Goal: Task Accomplishment & Management: Use online tool/utility

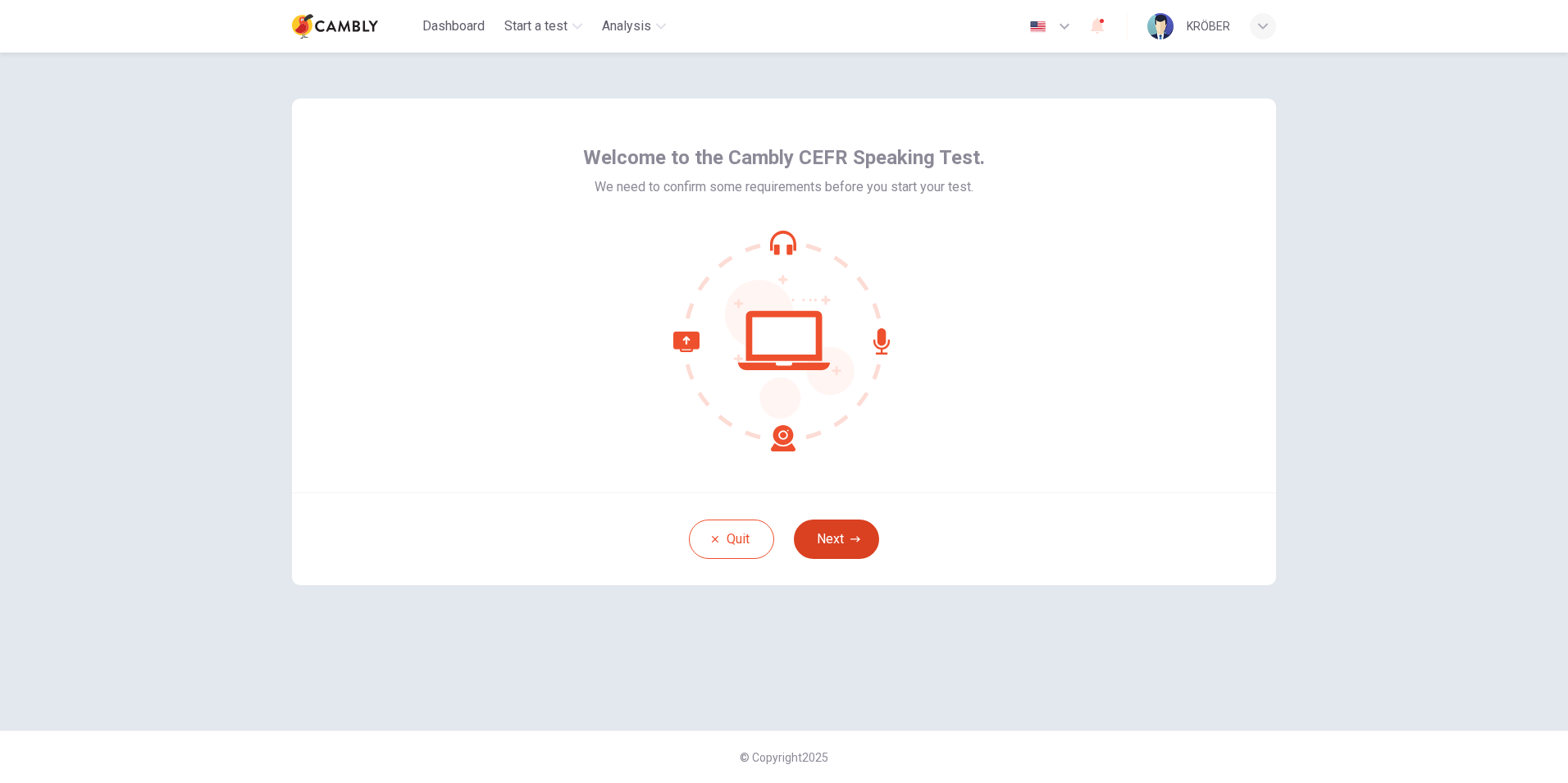
click at [828, 536] on button "Next" at bounding box center [836, 539] width 85 height 40
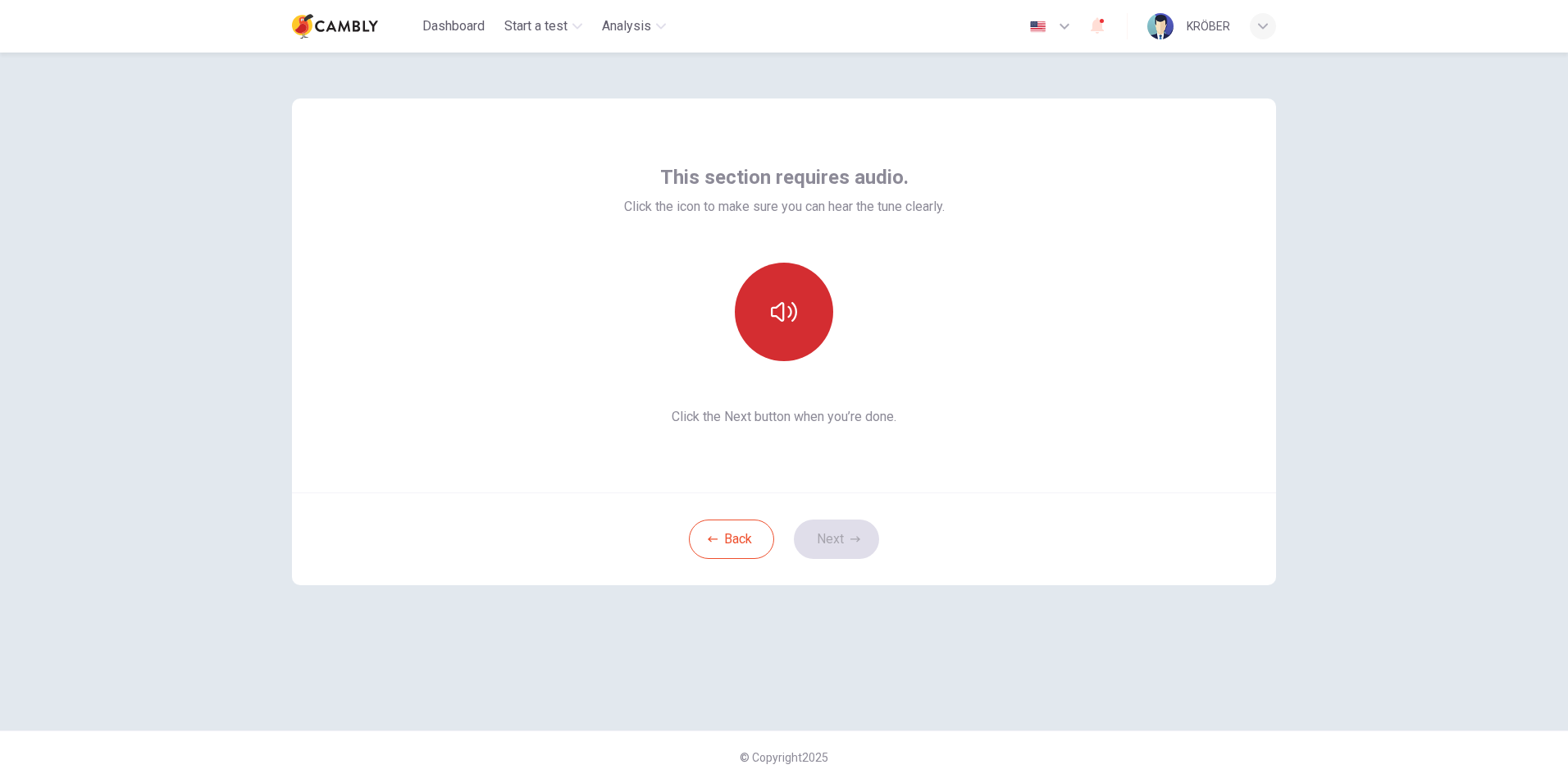
click at [793, 309] on icon "button" at bounding box center [784, 312] width 26 height 26
click at [847, 539] on button "Next" at bounding box center [836, 539] width 85 height 40
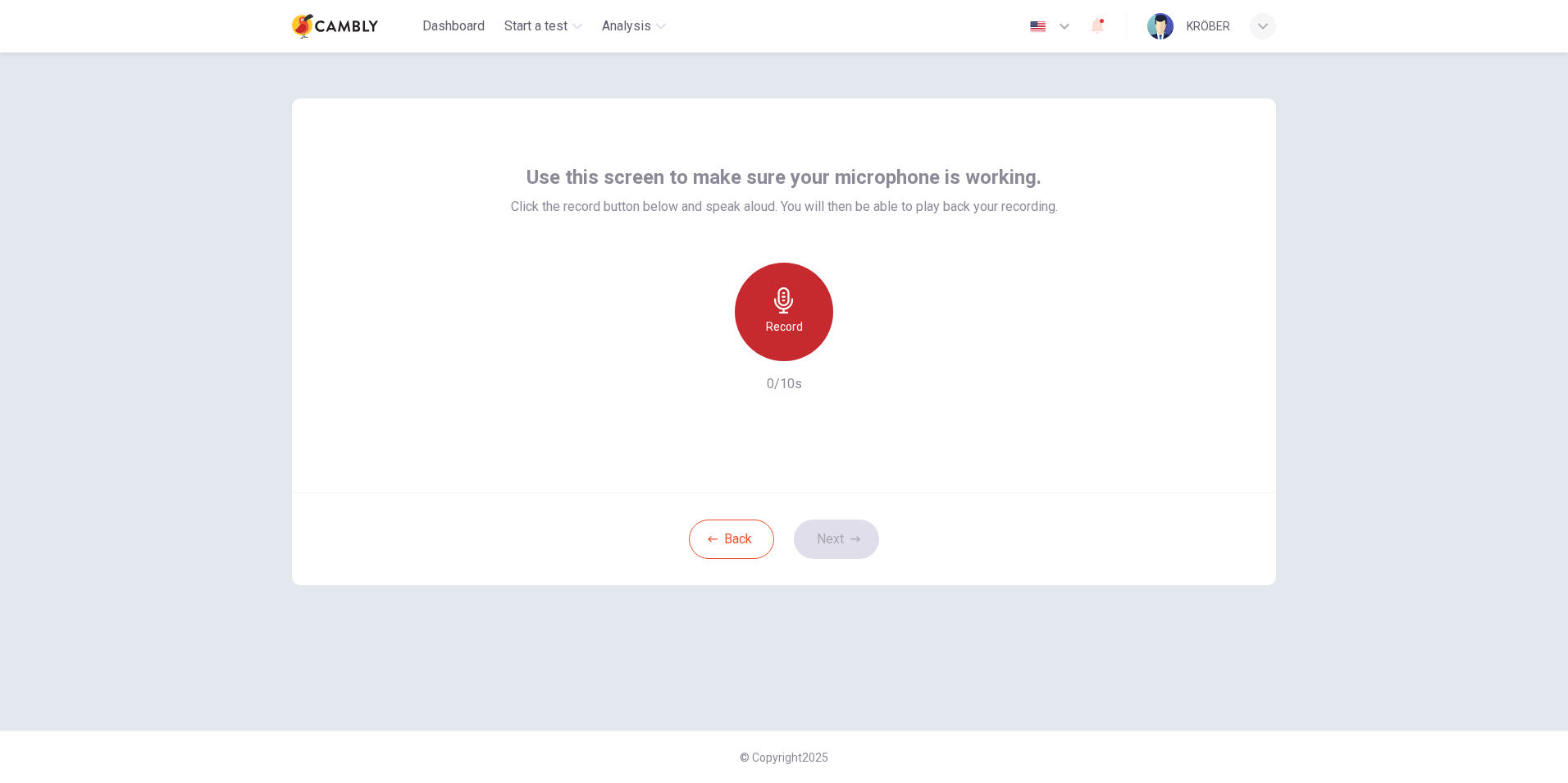
click at [783, 303] on icon "button" at bounding box center [784, 300] width 26 height 26
click at [784, 309] on icon "button" at bounding box center [784, 300] width 19 height 26
click at [784, 306] on icon "button" at bounding box center [784, 300] width 26 height 26
click at [864, 345] on icon "button" at bounding box center [859, 348] width 16 height 16
click at [845, 539] on button "Next" at bounding box center [836, 539] width 85 height 40
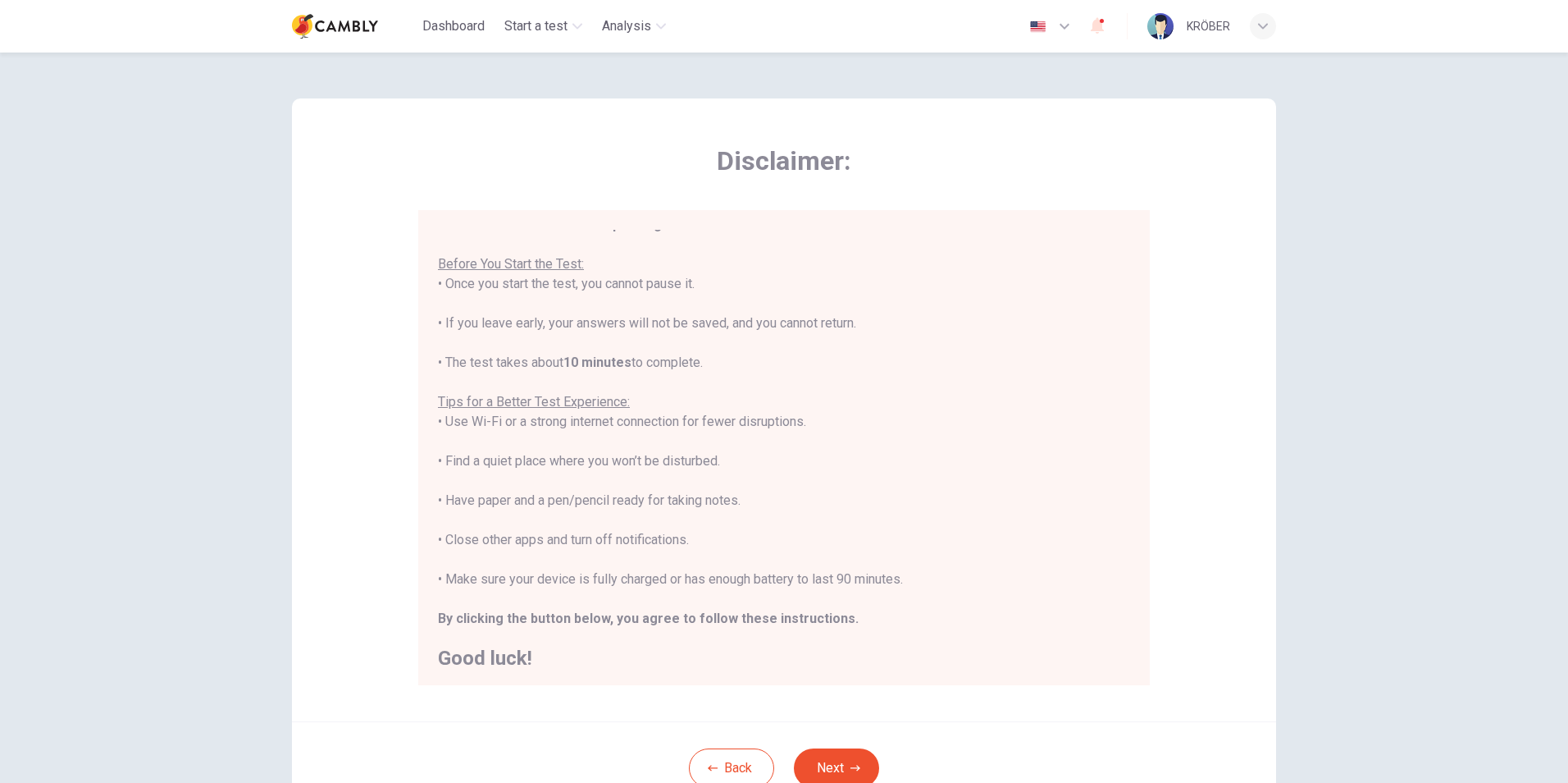
scroll to position [19, 0]
click at [840, 773] on button "Next" at bounding box center [836, 768] width 85 height 40
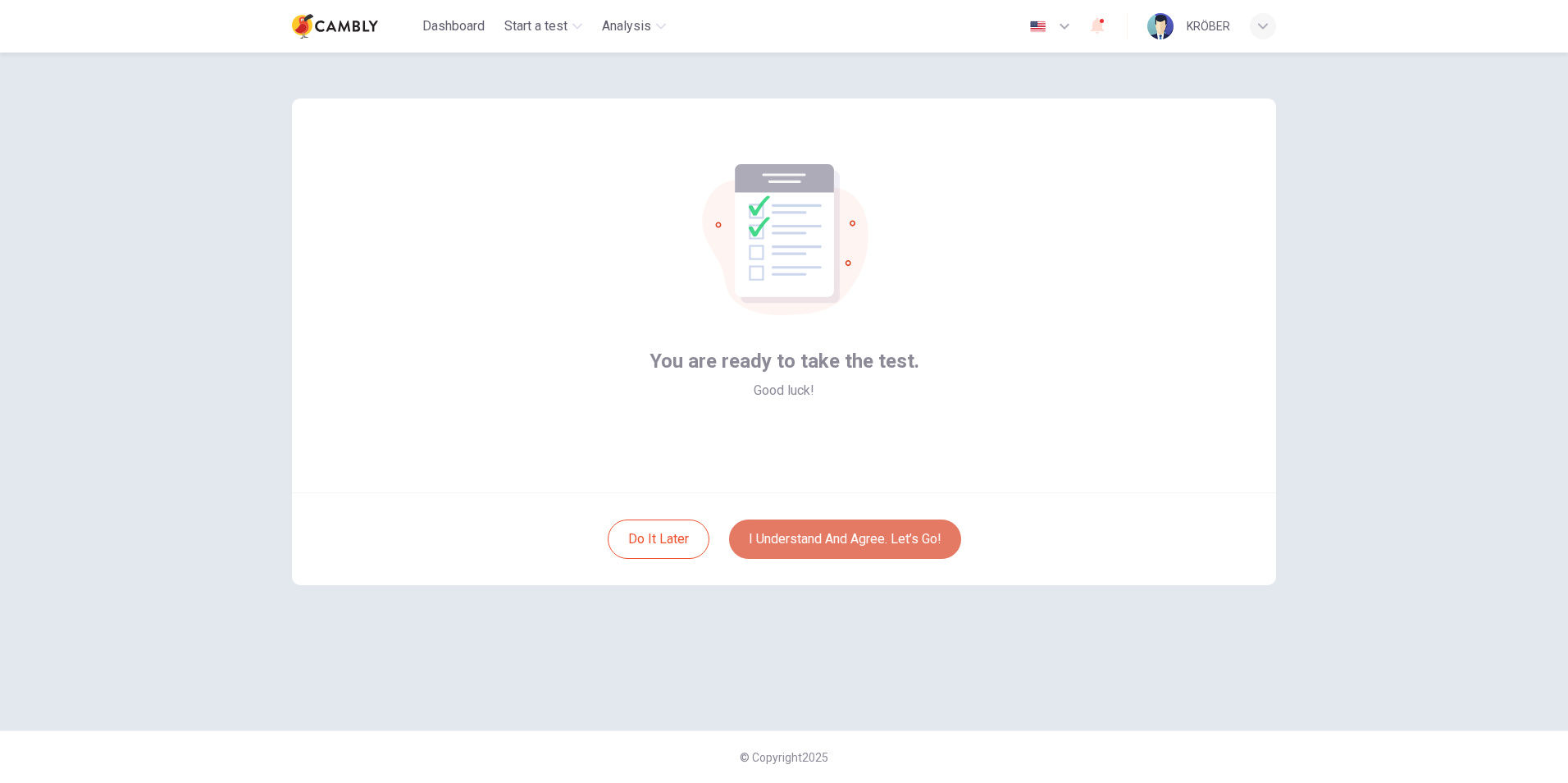
click at [855, 542] on button "I understand and agree. Let’s go!" at bounding box center [845, 539] width 232 height 40
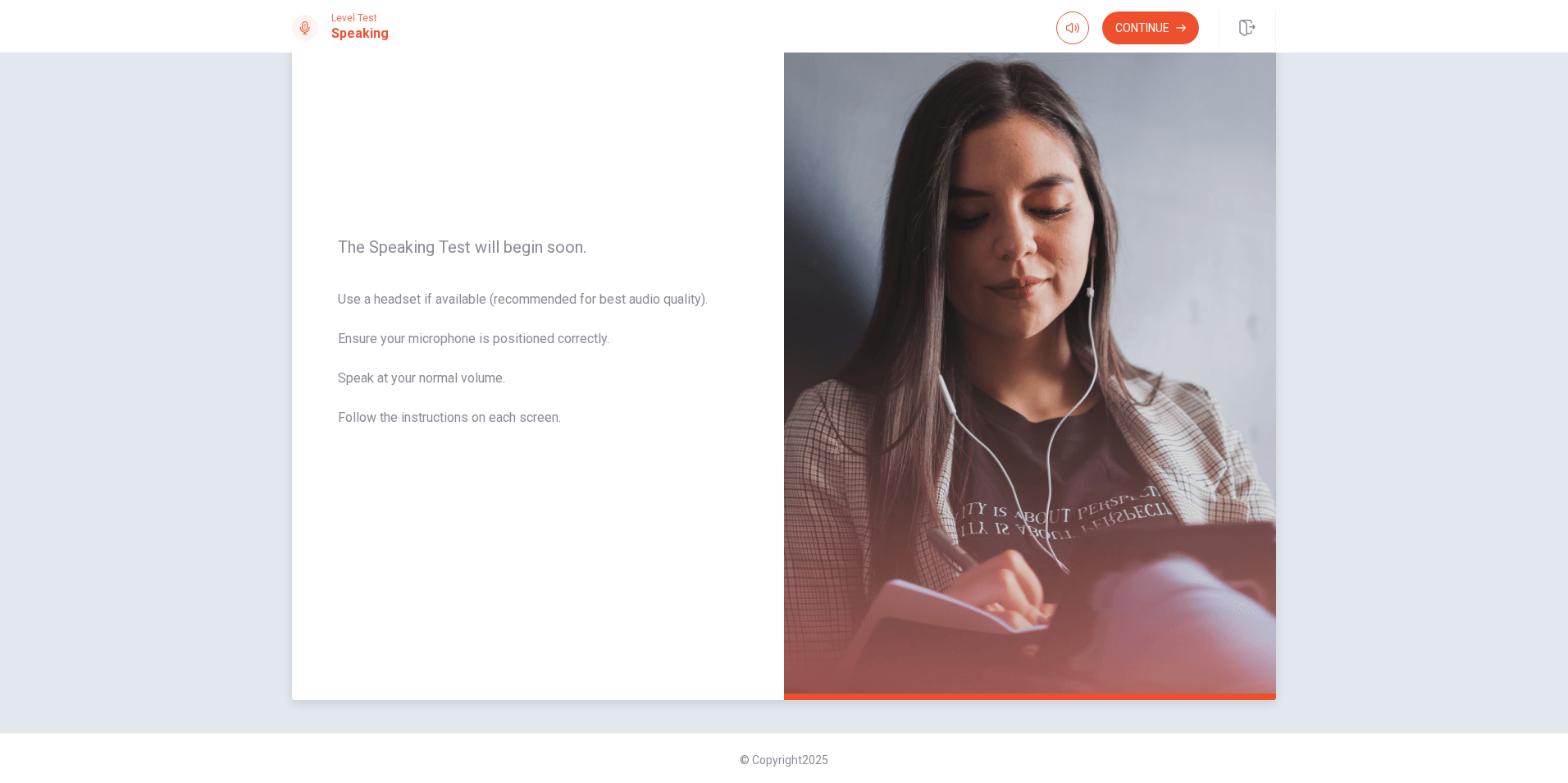
scroll to position [103, 0]
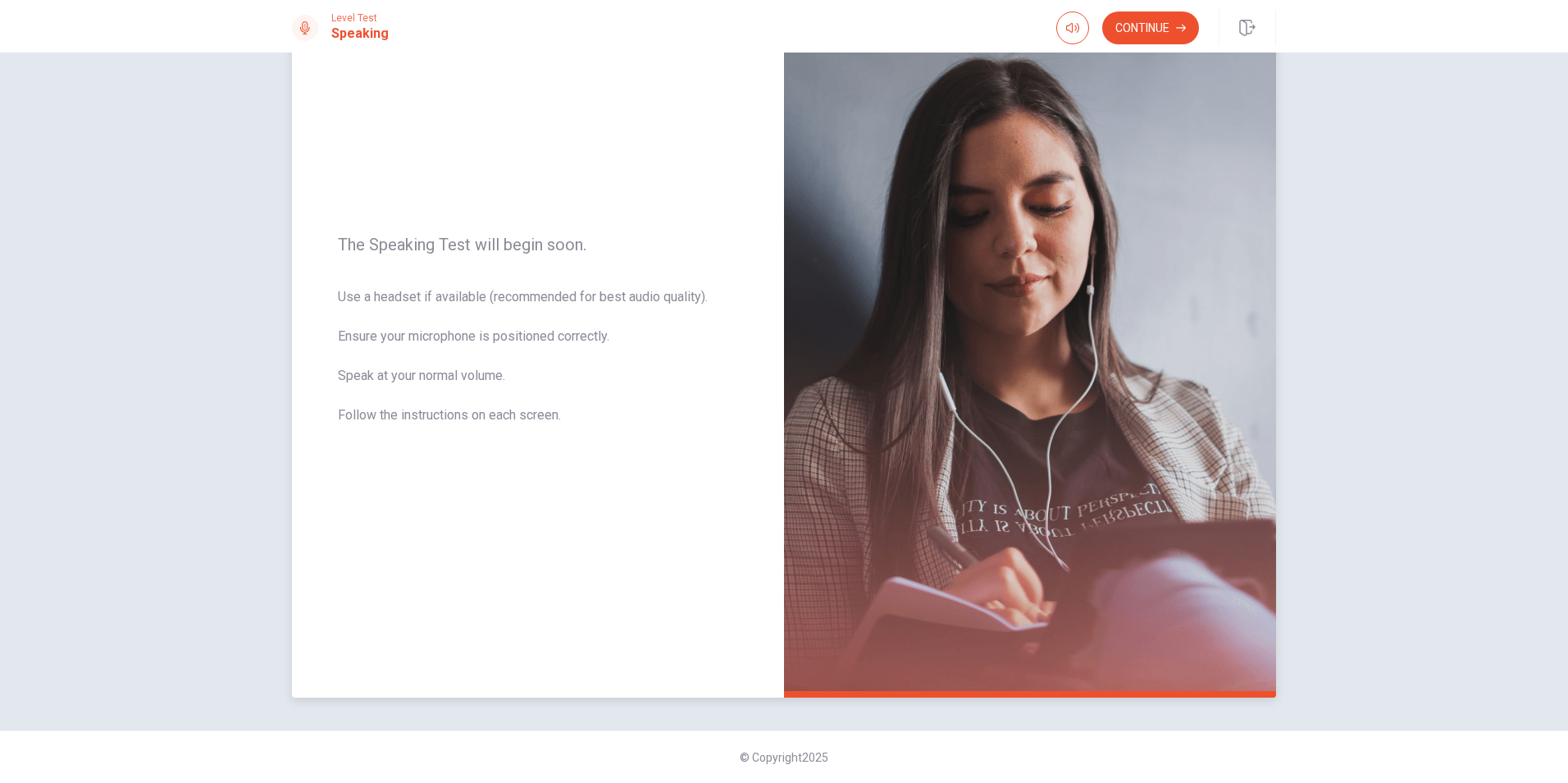
click at [1018, 340] on img at bounding box center [1029, 340] width 492 height 715
click at [1162, 27] on button "Continue" at bounding box center [1150, 28] width 97 height 33
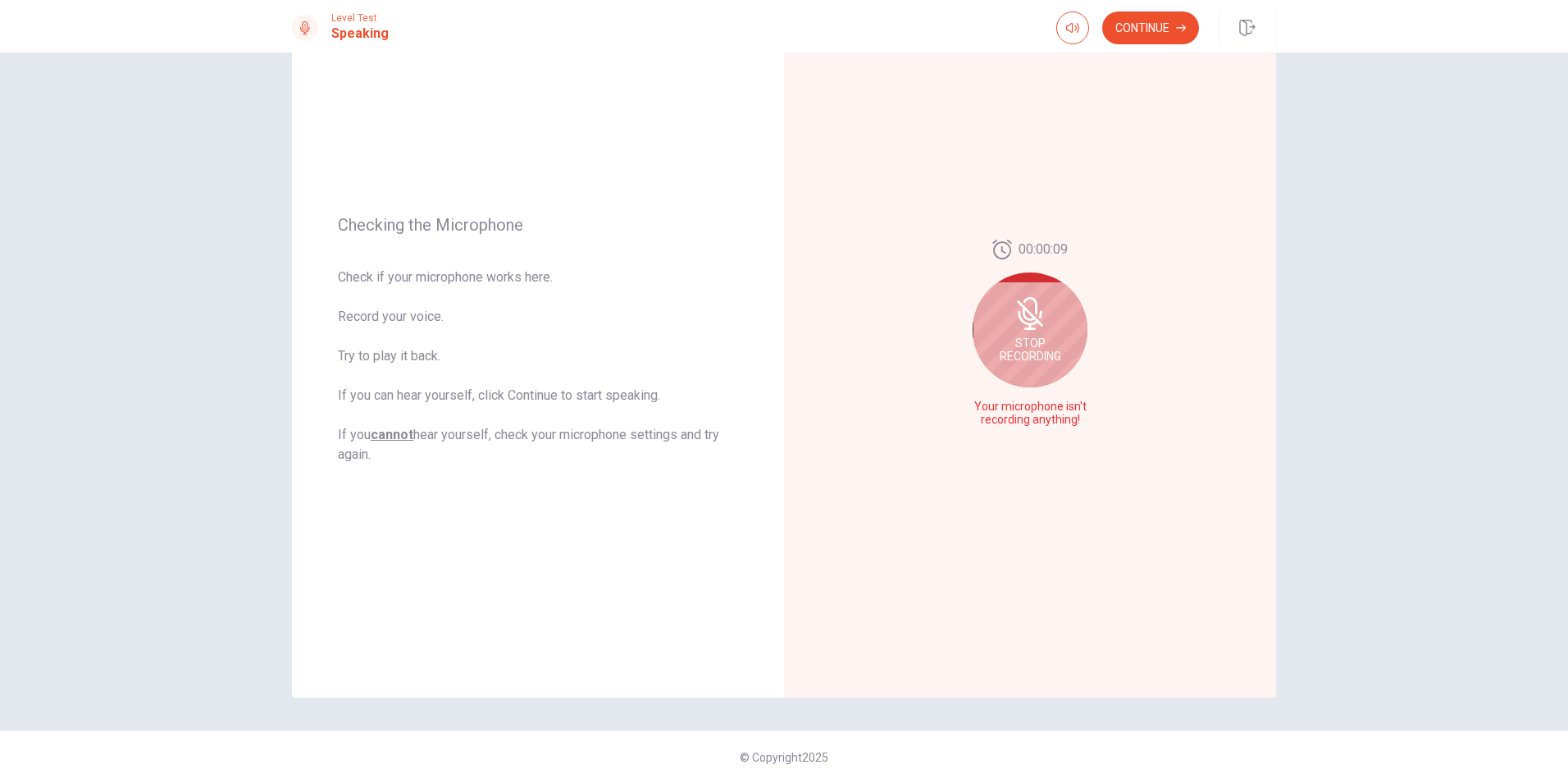
scroll to position [22, 0]
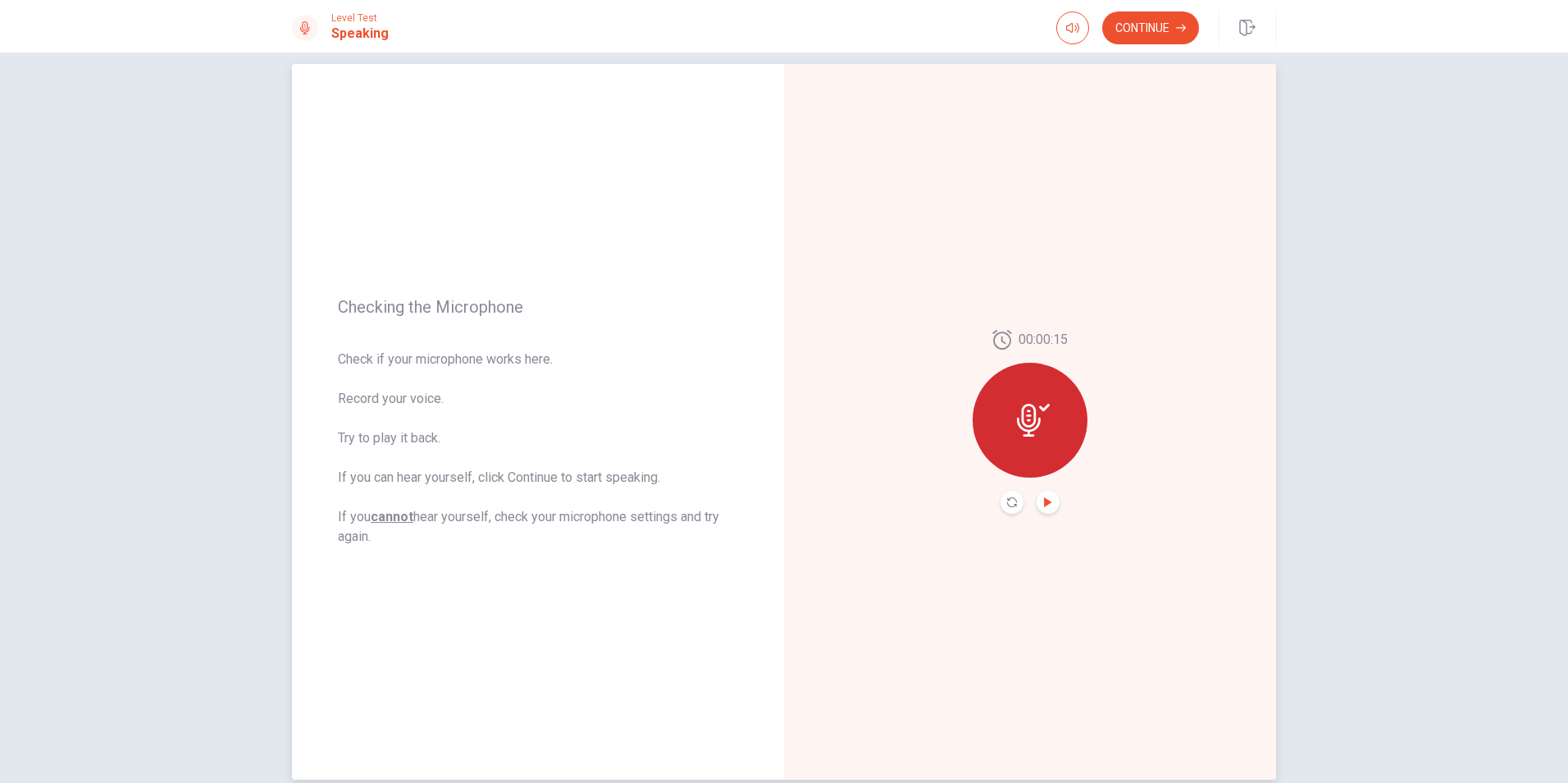
click at [1044, 502] on icon "Play Audio" at bounding box center [1047, 502] width 7 height 10
click at [1022, 415] on icon at bounding box center [1033, 420] width 32 height 33
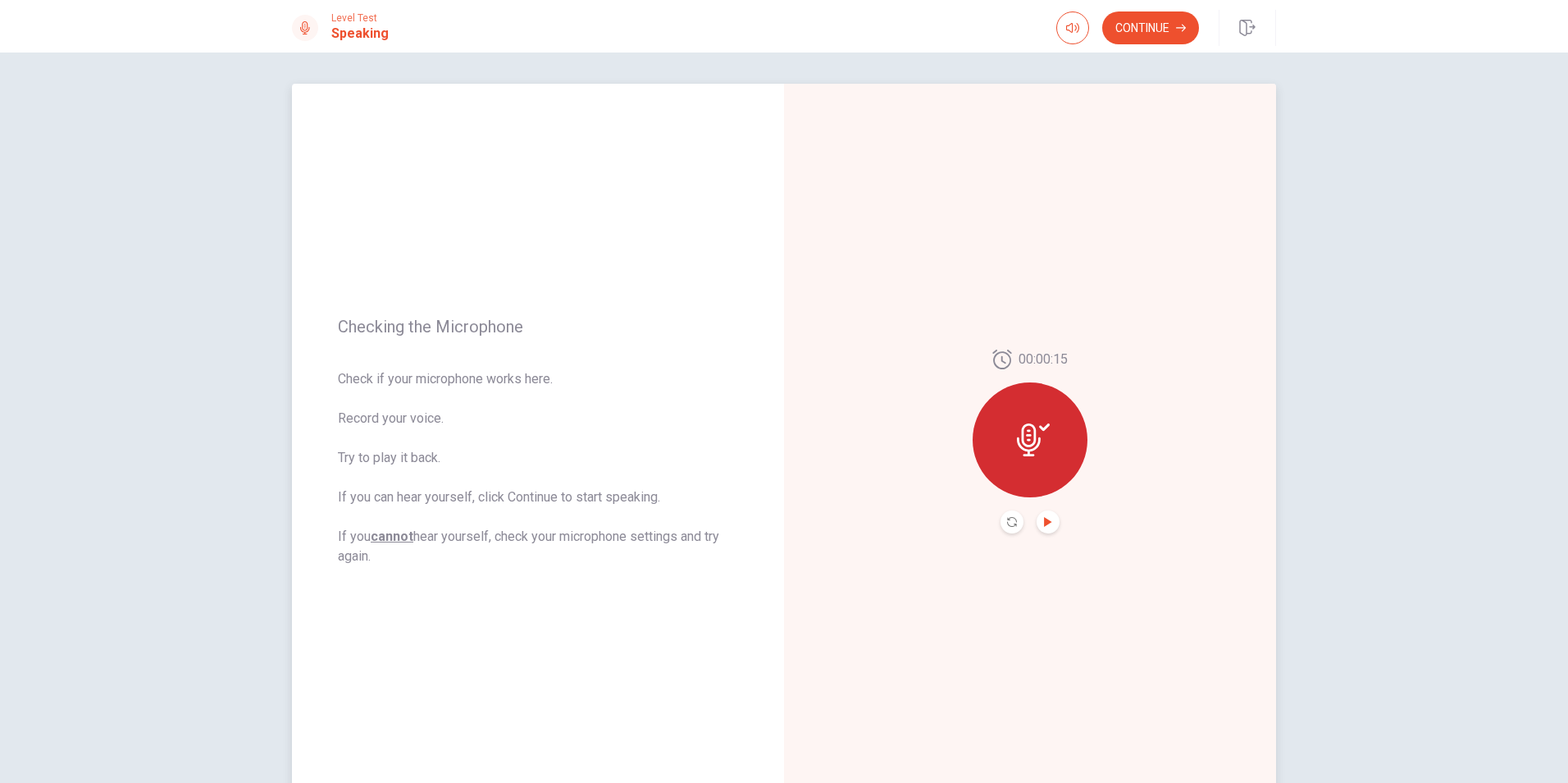
scroll to position [0, 0]
click at [1031, 434] on icon at bounding box center [1028, 442] width 23 height 33
click at [1174, 22] on button "Continue" at bounding box center [1150, 28] width 97 height 33
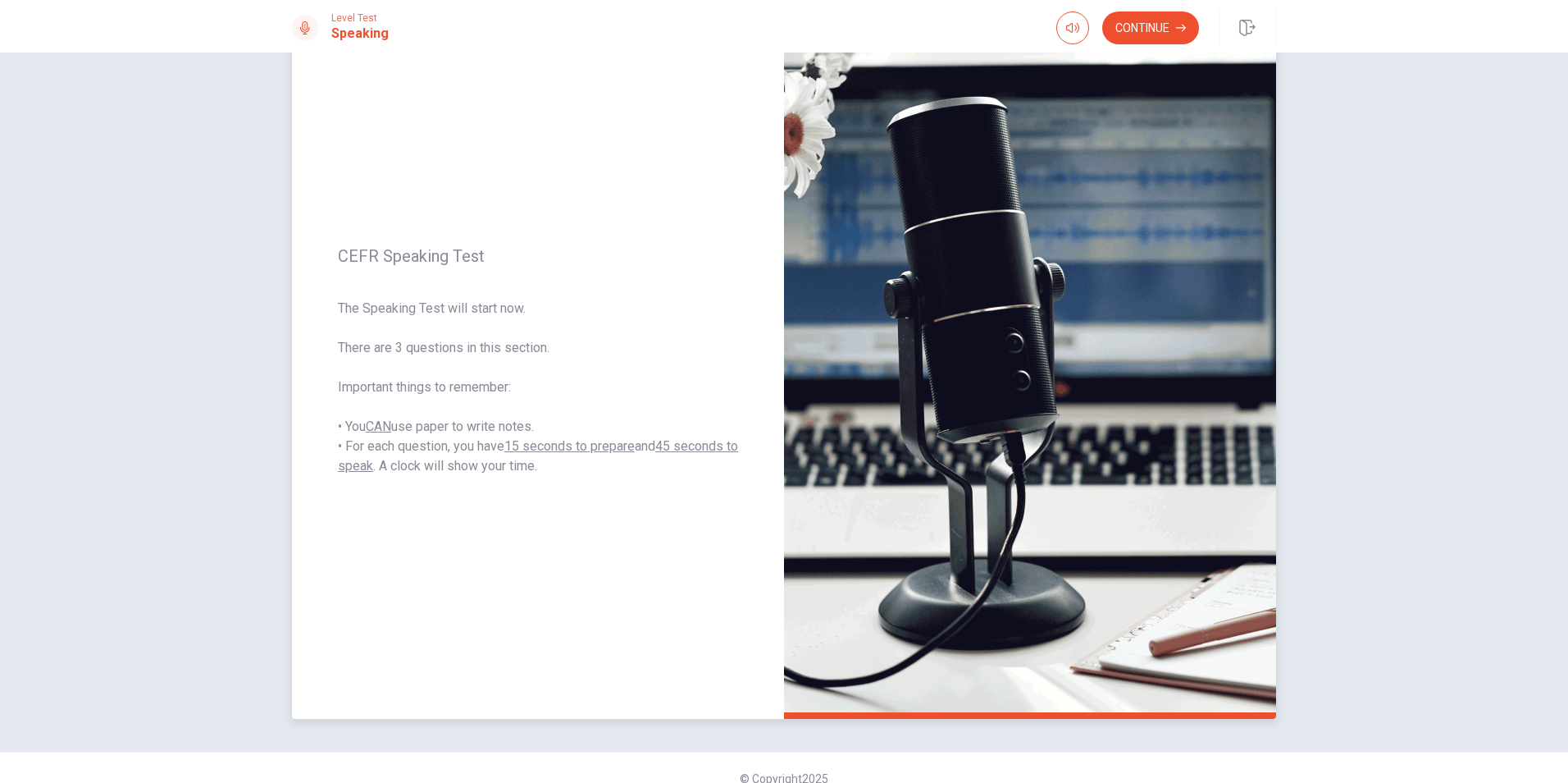
scroll to position [103, 0]
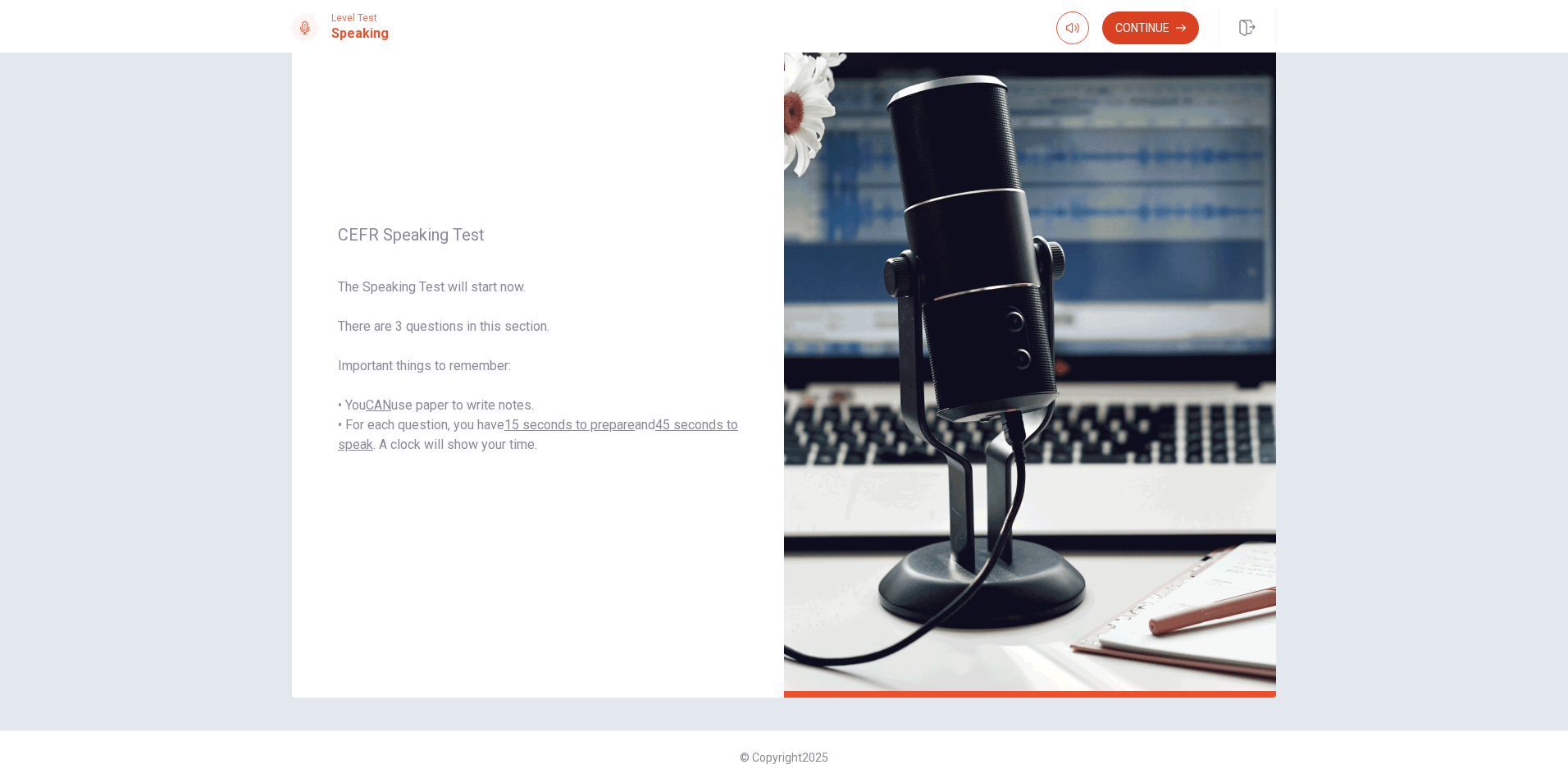
click at [1149, 31] on button "Continue" at bounding box center [1150, 28] width 97 height 33
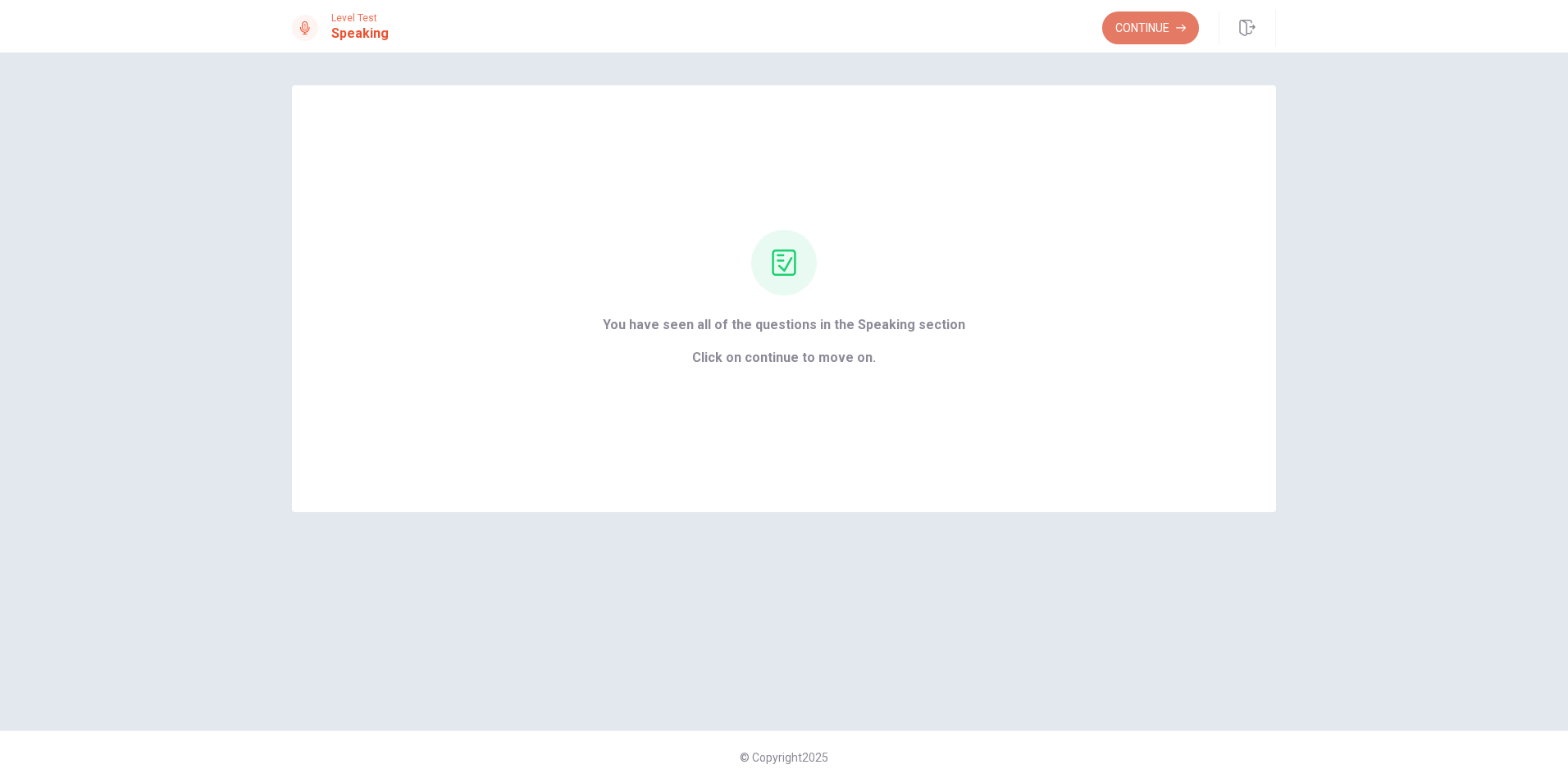
click at [1145, 34] on button "Continue" at bounding box center [1150, 28] width 97 height 33
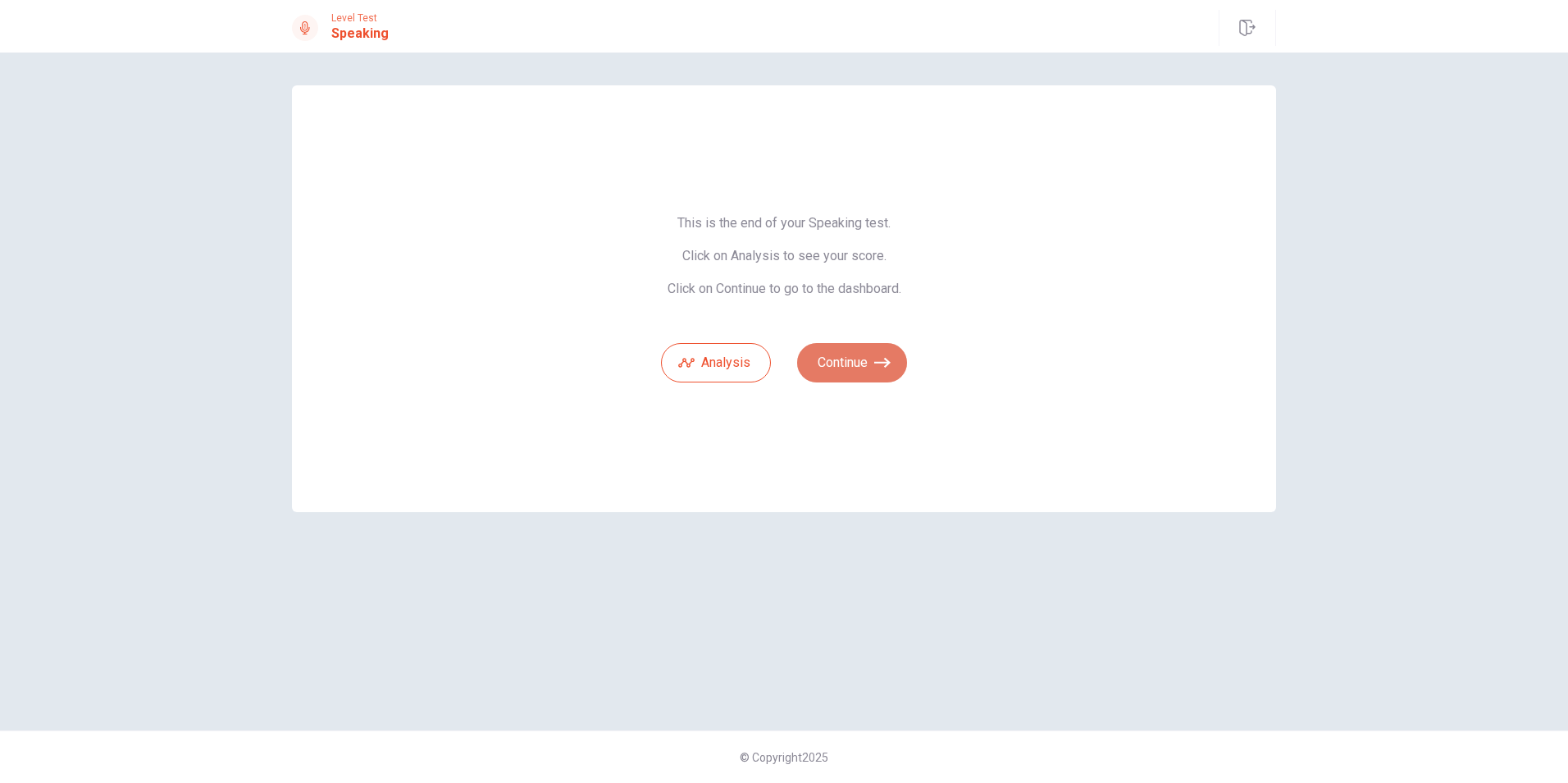
click at [860, 359] on button "Continue" at bounding box center [852, 363] width 110 height 40
